Goal: Communication & Community: Answer question/provide support

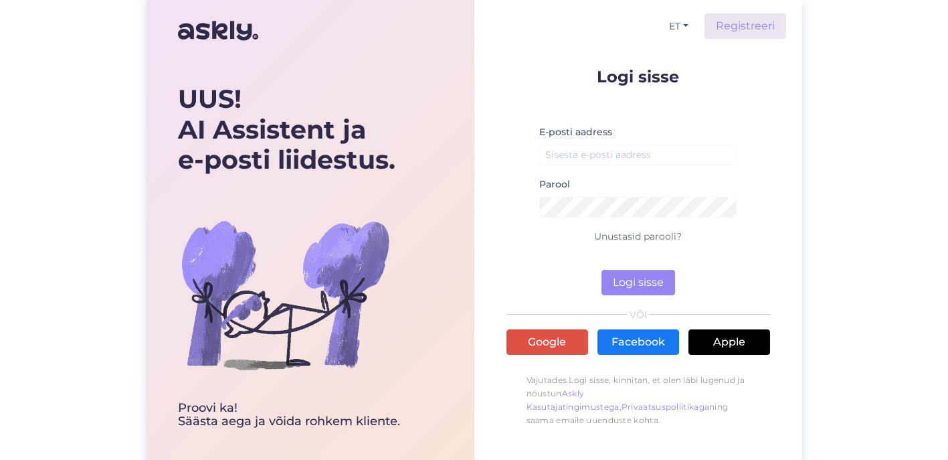
click at [638, 282] on button "Logi sisse" at bounding box center [639, 282] width 74 height 25
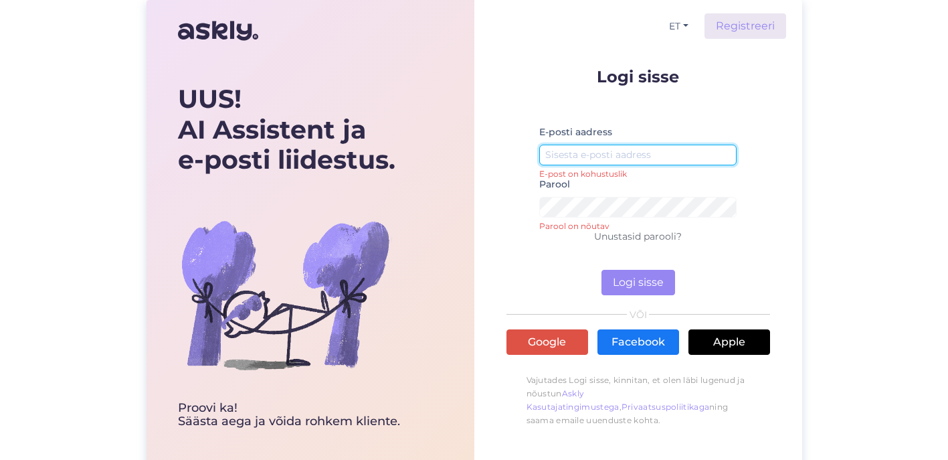
type input "orhidaalia@gmail.com"
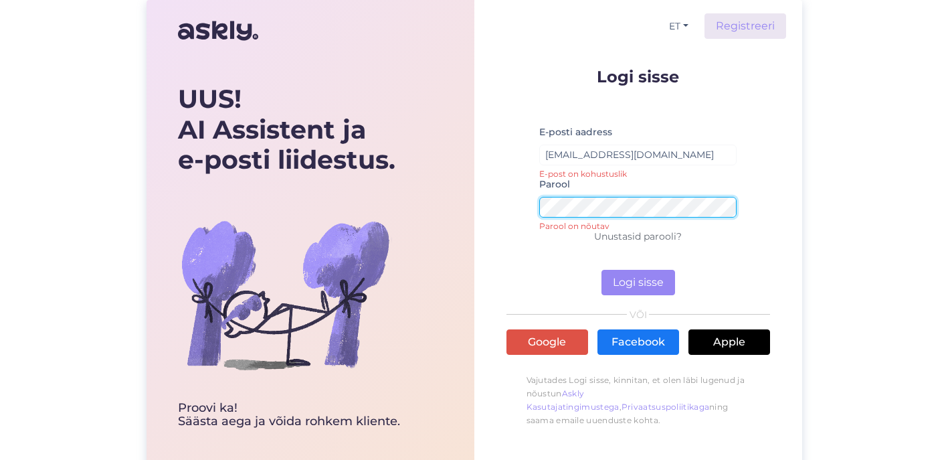
click at [638, 282] on button "Logi sisse" at bounding box center [639, 282] width 74 height 25
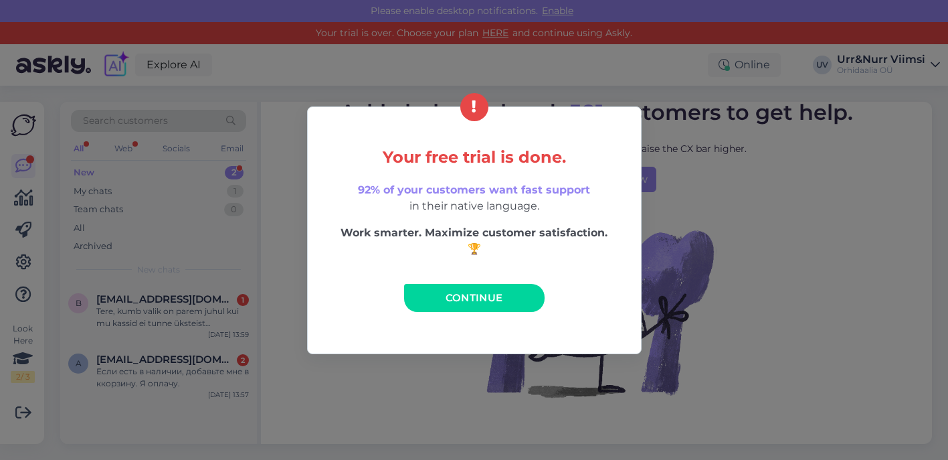
click at [478, 306] on link "Continue" at bounding box center [474, 298] width 141 height 28
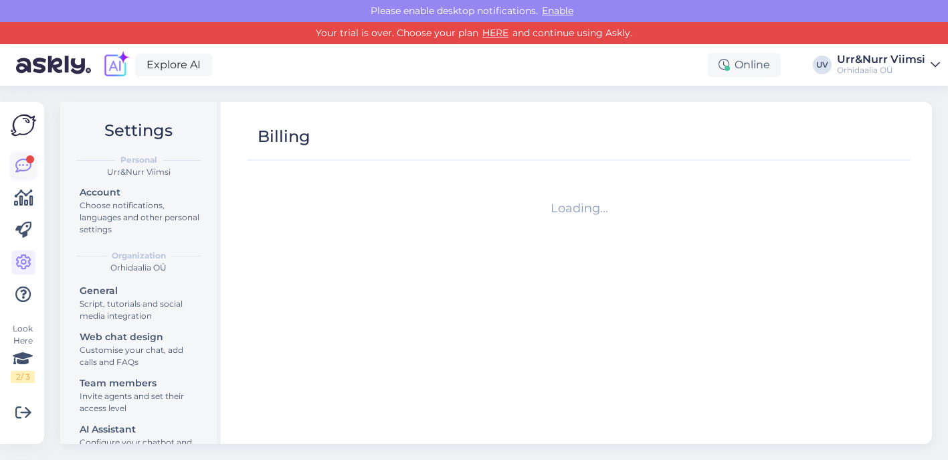
click at [13, 170] on link at bounding box center [23, 166] width 24 height 24
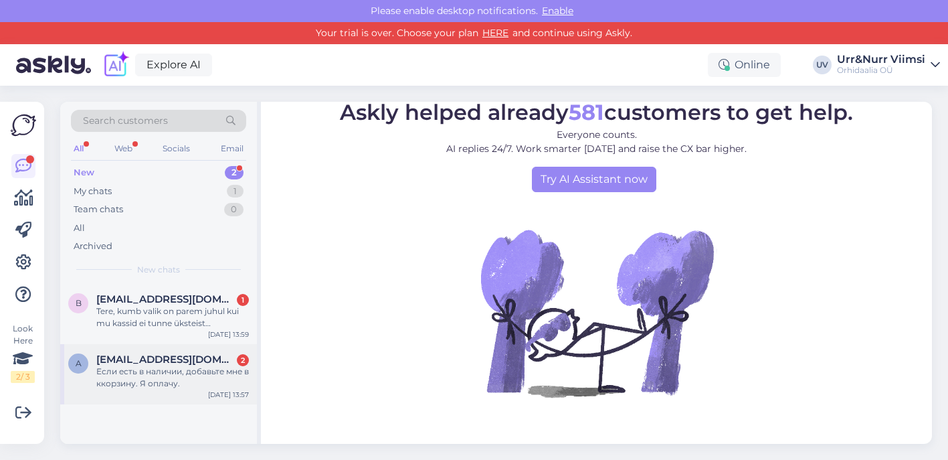
click at [141, 369] on div "Если есть в наличии, добавьте мне в ккорзину. Я оплачу." at bounding box center [172, 377] width 153 height 24
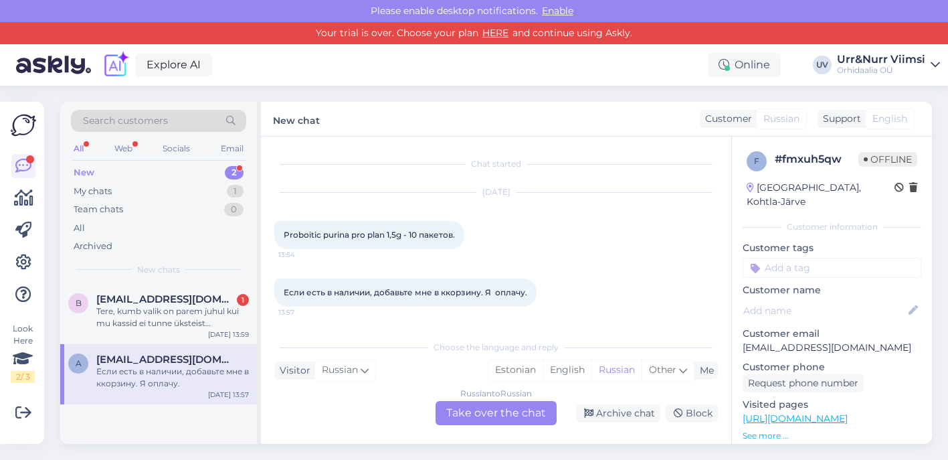
click at [495, 412] on div "Russian to Russian Take over the chat" at bounding box center [496, 413] width 121 height 24
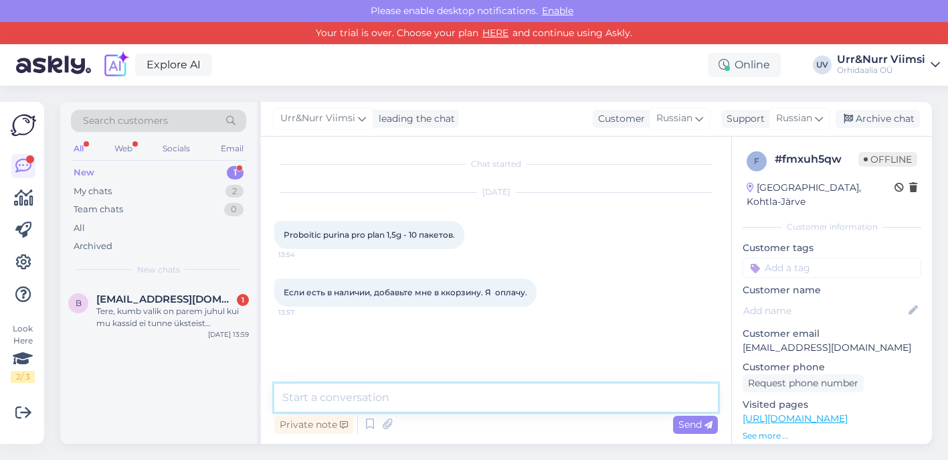
click at [423, 403] on textarea at bounding box center [496, 397] width 444 height 28
type textarea "Tere. Me ei müü veterinaartooteid."
click at [697, 421] on span "Send" at bounding box center [696, 424] width 34 height 12
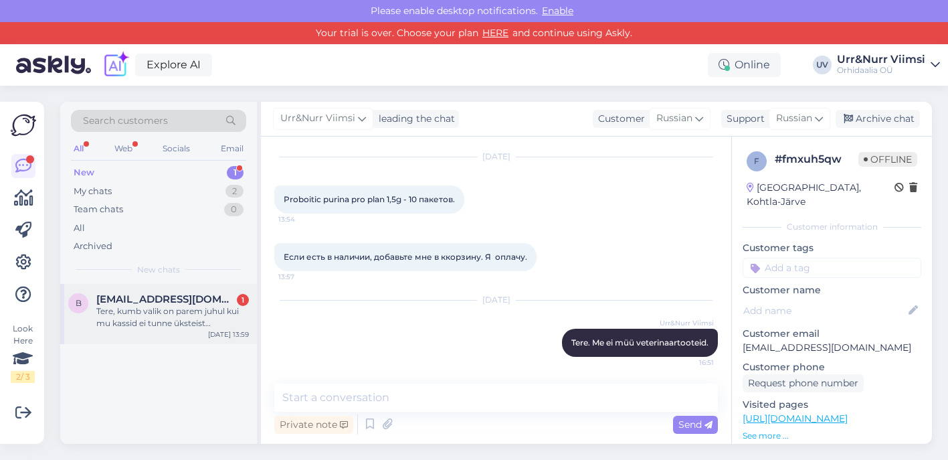
click at [152, 305] on div "Tere, kumb valik on parem juhul kui mu kassid ei tunne üksteist peale arstil kä…" at bounding box center [172, 317] width 153 height 24
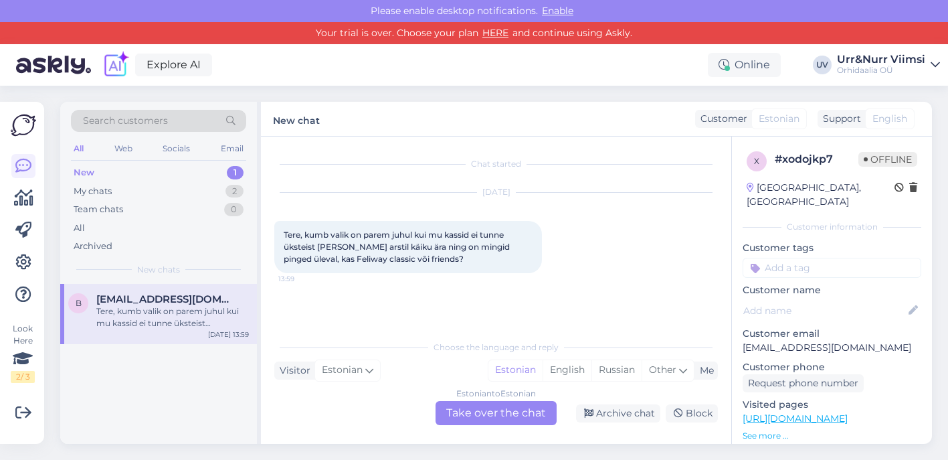
click at [493, 418] on div "Estonian to Estonian Take over the chat" at bounding box center [496, 413] width 121 height 24
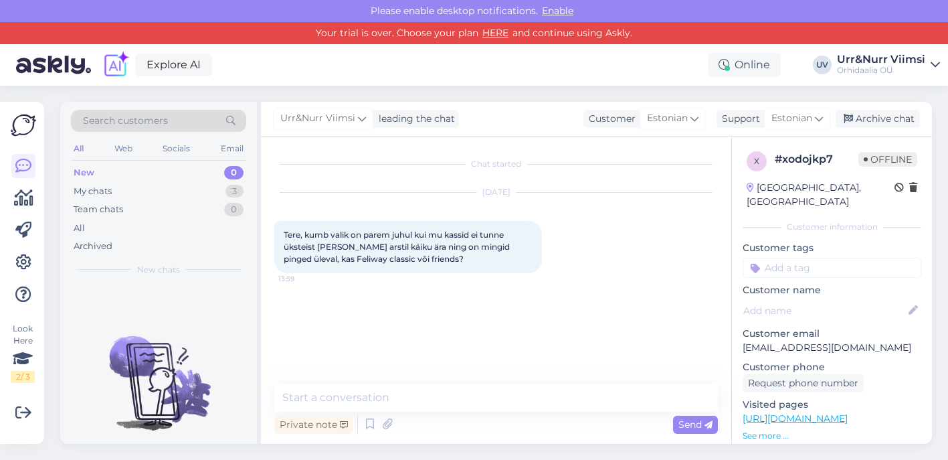
click at [486, 381] on div "Chat started Oct 8 2025 Tere, kumb valik on parem juhul kui mu kassid ei tunne …" at bounding box center [496, 290] width 470 height 307
click at [491, 406] on textarea at bounding box center [496, 397] width 444 height 28
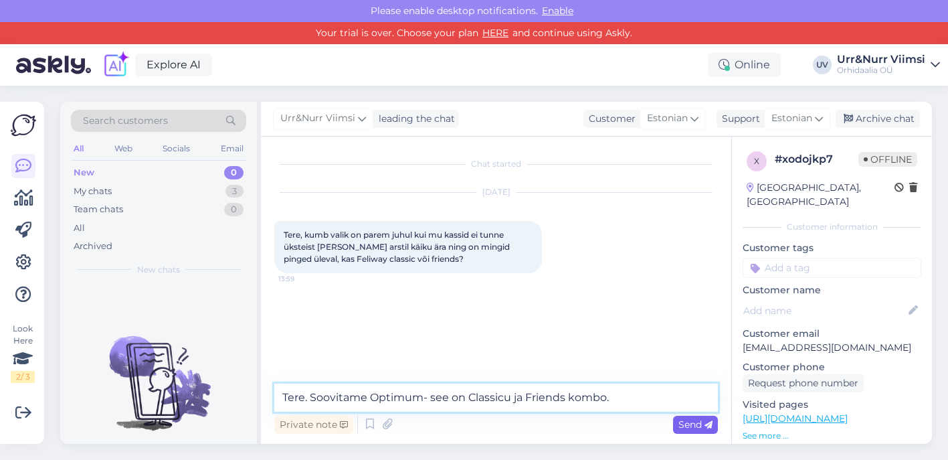
type textarea "Tere. Soovitame Optimum- see on Classicu ja Friends kombo."
click at [689, 423] on span "Send" at bounding box center [696, 424] width 34 height 12
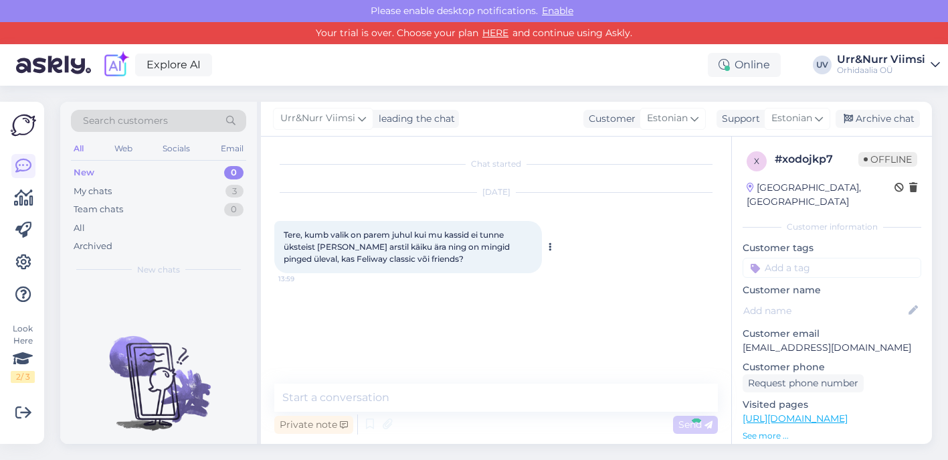
scroll to position [2, 0]
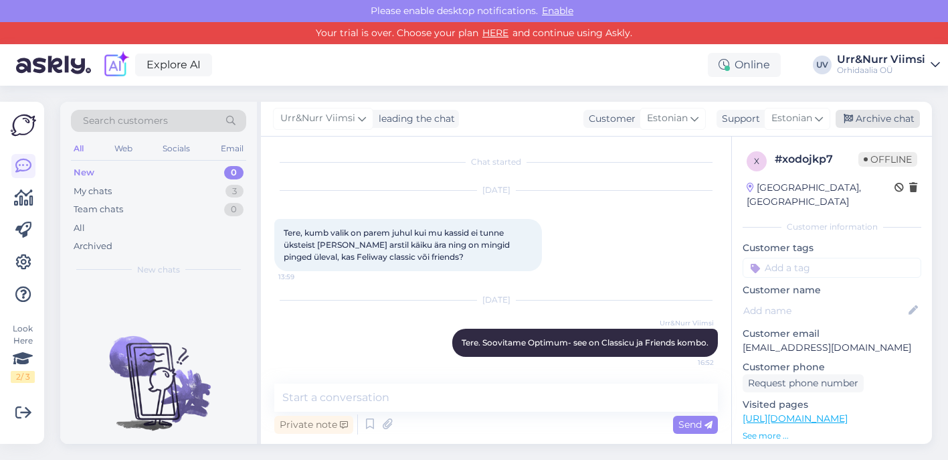
click at [879, 116] on div "Archive chat" at bounding box center [878, 119] width 84 height 18
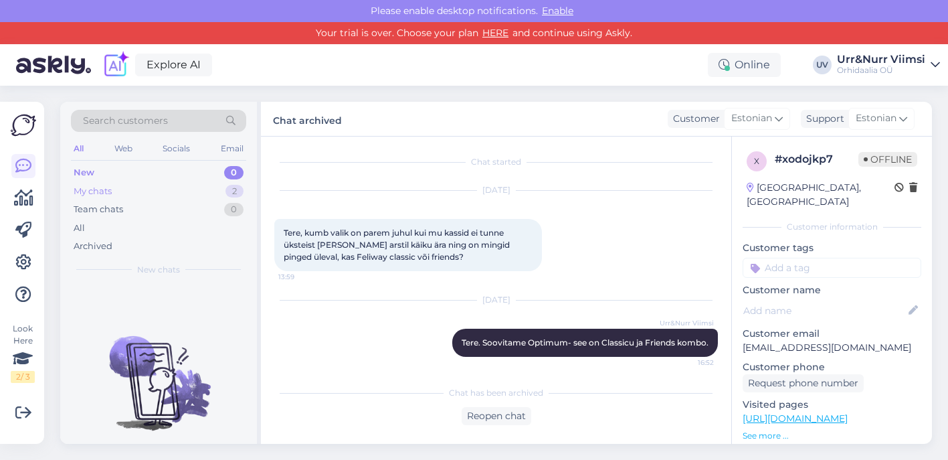
click at [192, 182] on div "My chats 2" at bounding box center [158, 191] width 175 height 19
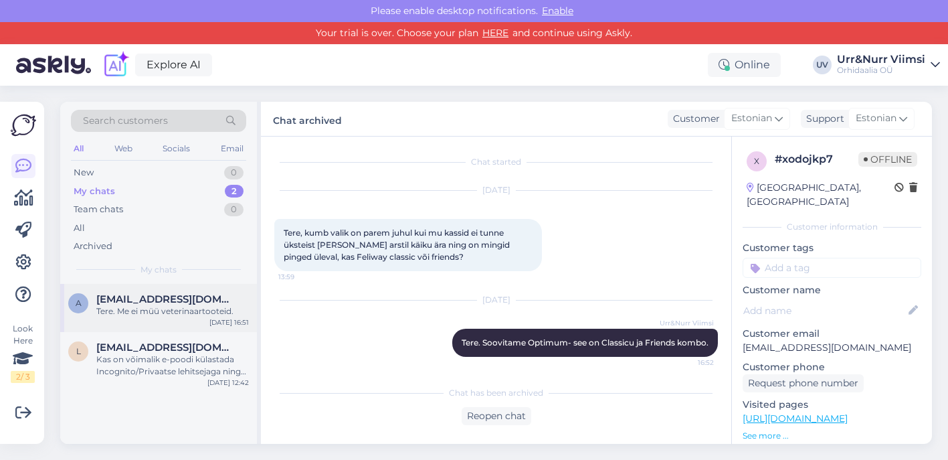
click at [181, 325] on div "a andresokol@mail.ru Tere. Me ei müü veterinaartooteid. Oct 14 16:51" at bounding box center [158, 308] width 197 height 48
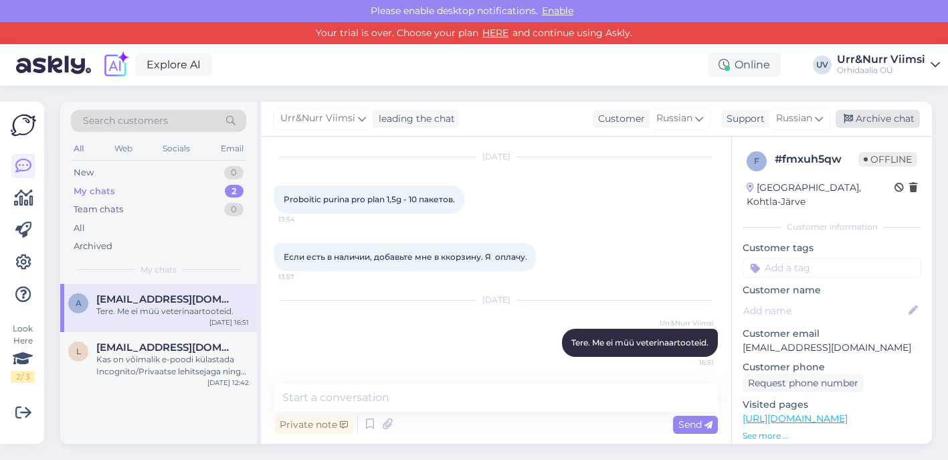
click at [895, 114] on div "Archive chat" at bounding box center [878, 119] width 84 height 18
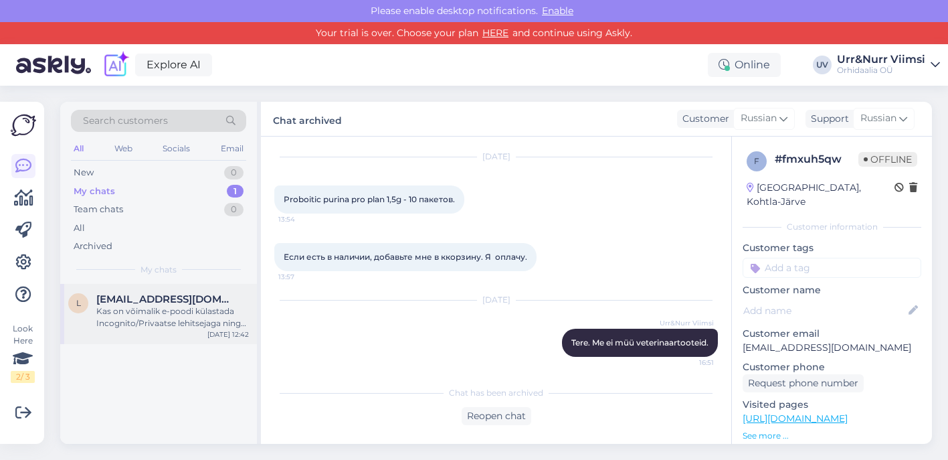
click at [169, 306] on div "Kas on võimalik e-poodi külastada Incognito/Privaatse lehitsejaga ning proovida…" at bounding box center [172, 317] width 153 height 24
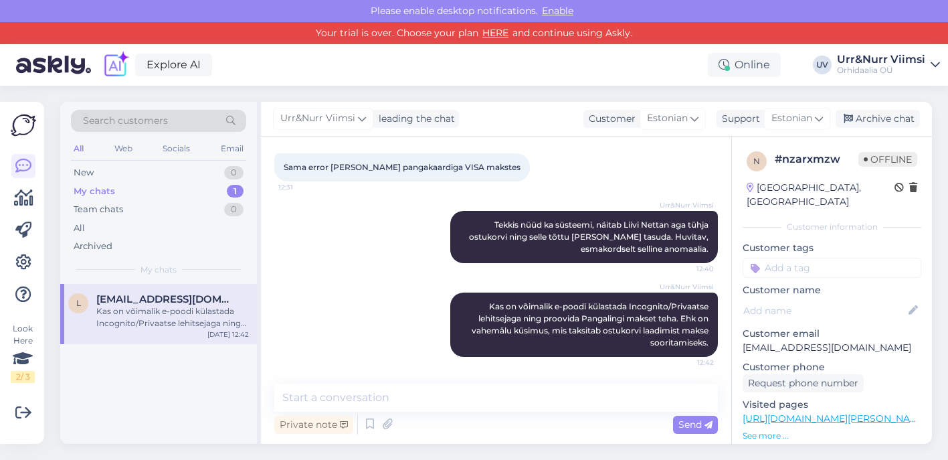
scroll to position [346, 0]
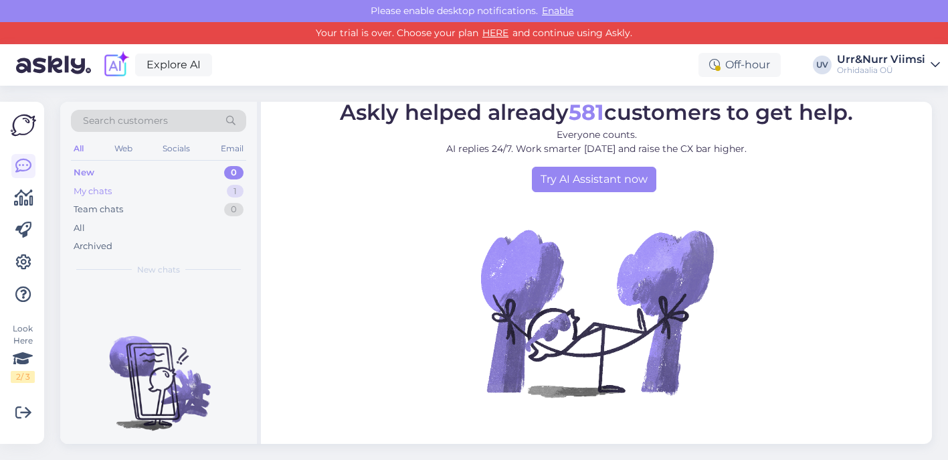
click at [223, 185] on div "My chats 1" at bounding box center [158, 191] width 175 height 19
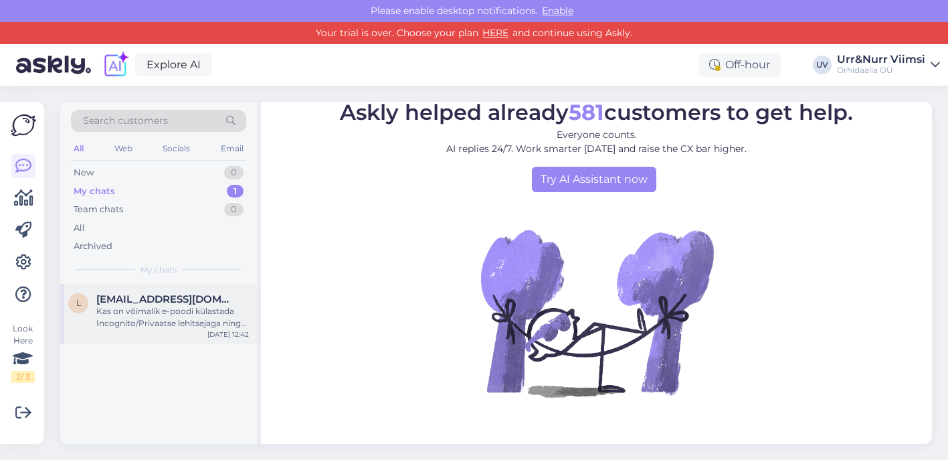
click at [172, 329] on div "l liiviga@gmail.com Kas on võimalik e-poodi külastada Incognito/Privaatse lehit…" at bounding box center [158, 314] width 197 height 60
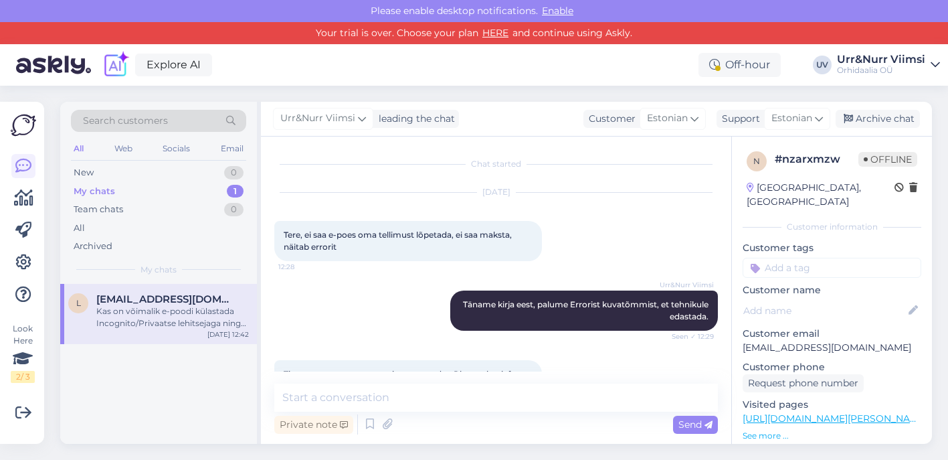
scroll to position [346, 0]
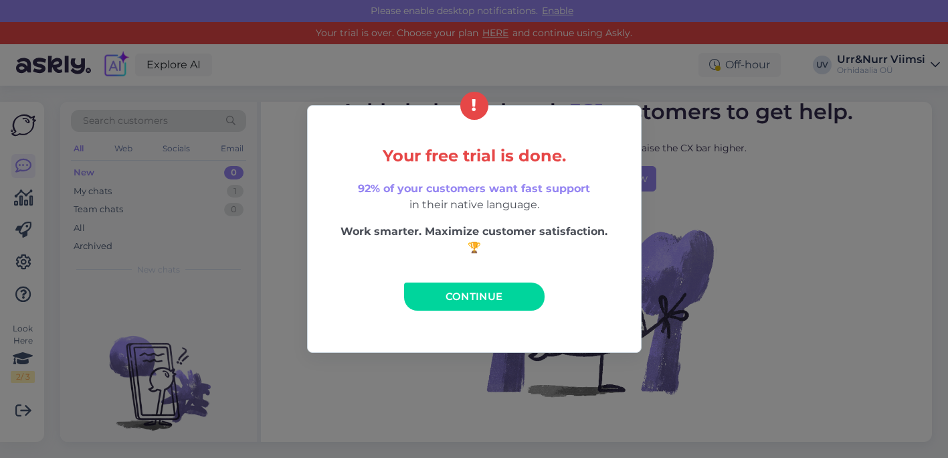
click at [449, 298] on span "Continue" at bounding box center [475, 296] width 58 height 13
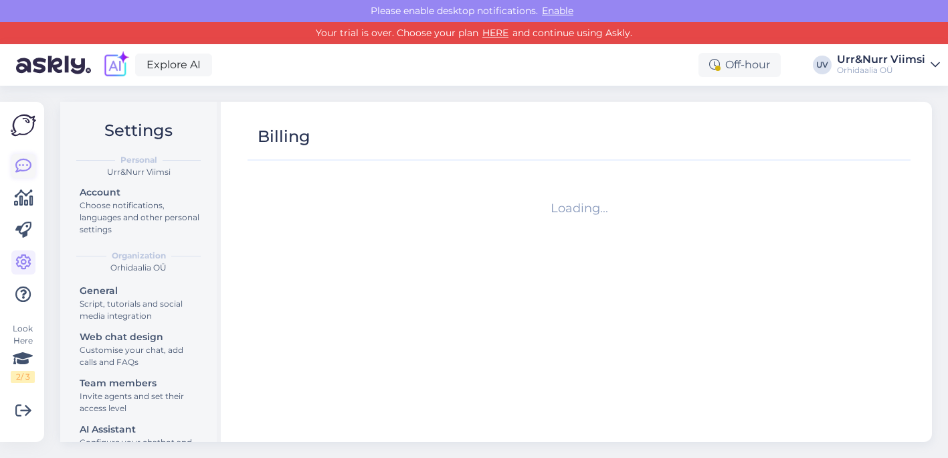
click at [27, 155] on link at bounding box center [23, 166] width 24 height 24
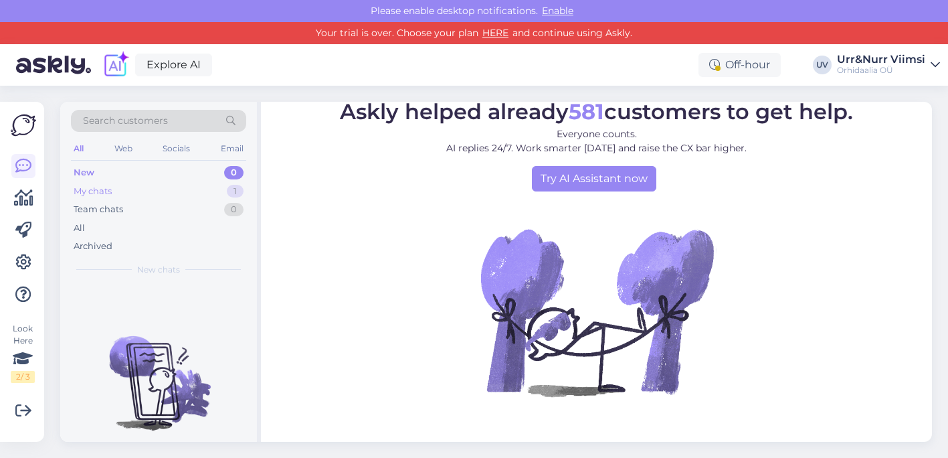
click at [179, 197] on div "My chats 1" at bounding box center [158, 191] width 175 height 19
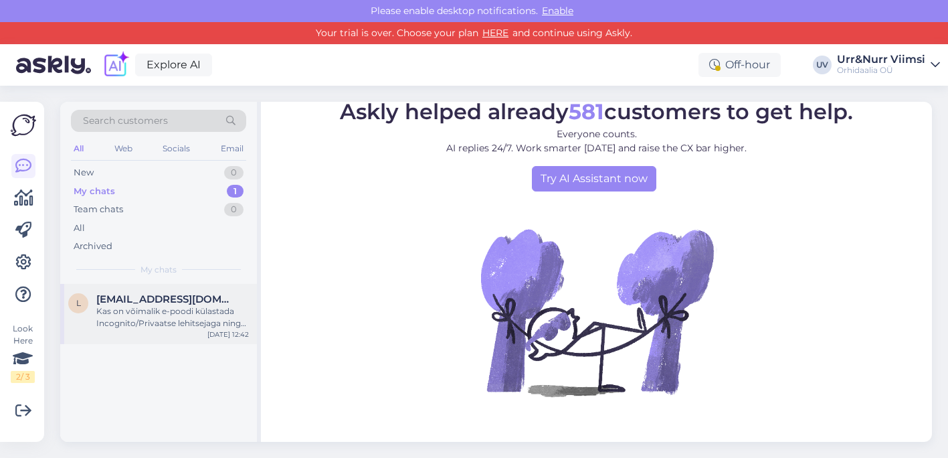
click at [219, 329] on div "[DATE] 12:42" at bounding box center [227, 334] width 41 height 10
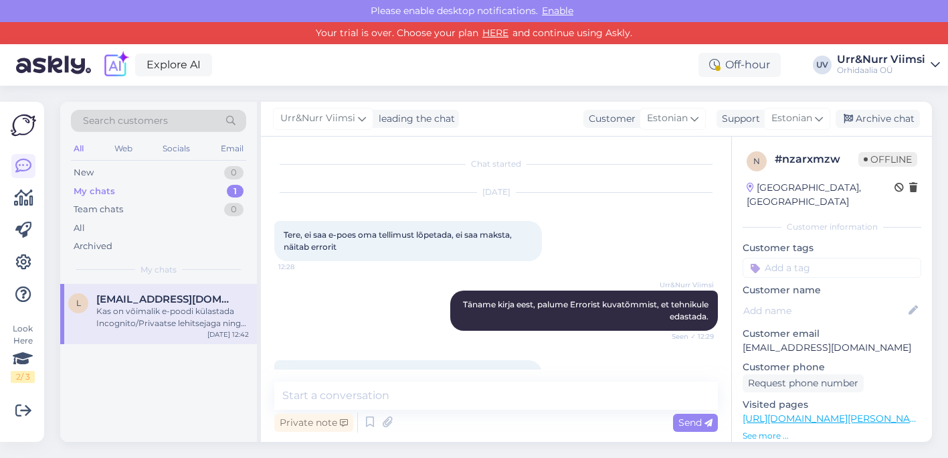
scroll to position [348, 0]
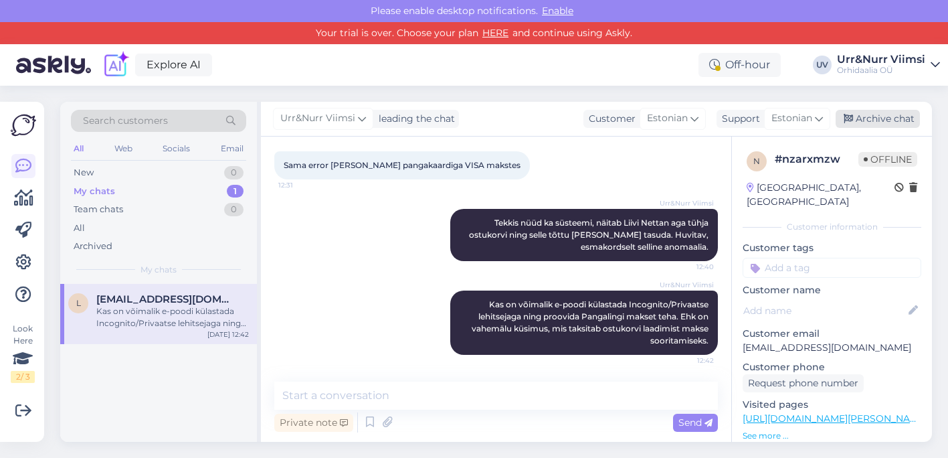
click at [883, 121] on div "Archive chat" at bounding box center [878, 119] width 84 height 18
